Goal: Task Accomplishment & Management: Use online tool/utility

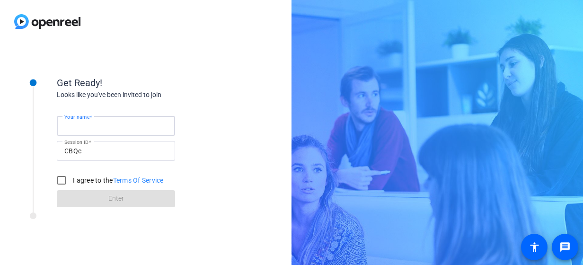
click at [115, 124] on input "Your name" at bounding box center [115, 125] width 103 height 11
type input "Rachel"
click at [67, 167] on div at bounding box center [116, 166] width 118 height 10
click at [65, 179] on input "I agree to the Terms Of Service" at bounding box center [61, 180] width 19 height 19
checkbox input "true"
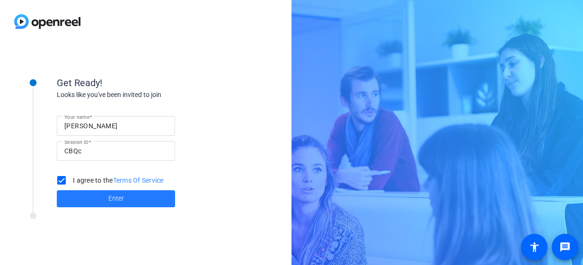
click at [86, 200] on span at bounding box center [116, 198] width 118 height 23
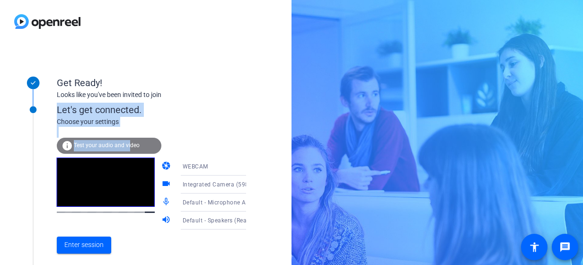
drag, startPoint x: 130, startPoint y: 146, endPoint x: 270, endPoint y: 99, distance: 147.5
click at [270, 99] on div "Get Ready! Looks like you've been invited to join Let's get connected. Choose y…" at bounding box center [145, 154] width 291 height 222
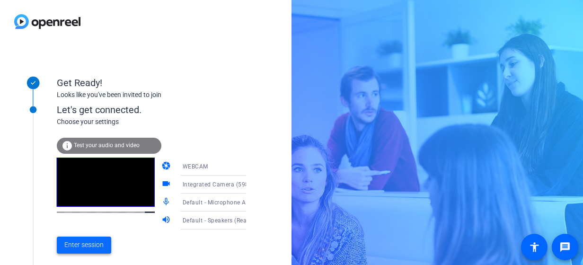
click at [98, 247] on span "Enter session" at bounding box center [83, 245] width 39 height 10
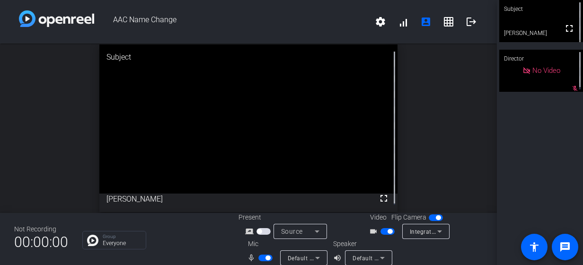
scroll to position [11, 0]
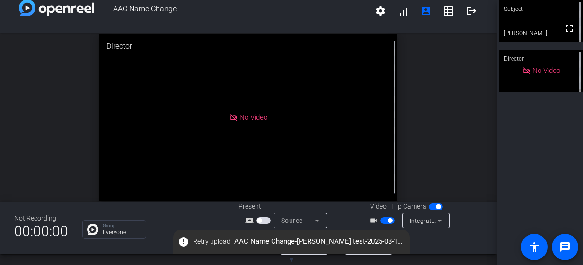
click at [302, 132] on div "No Video" at bounding box center [248, 117] width 298 height 167
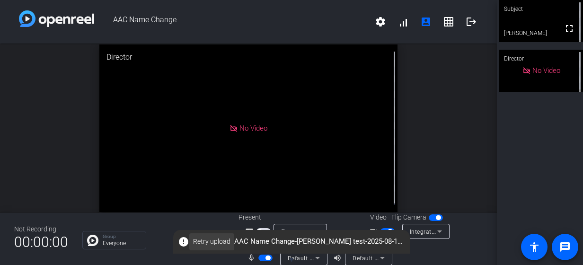
click at [227, 243] on span "Retry upload" at bounding box center [211, 242] width 37 height 10
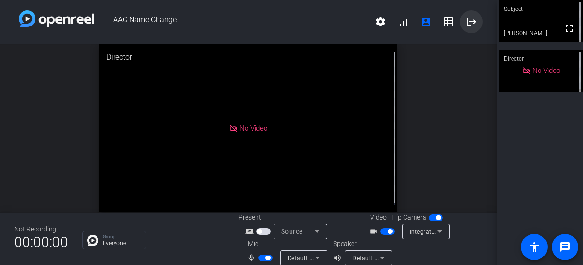
click at [468, 27] on span at bounding box center [471, 21] width 23 height 23
